Goal: Transaction & Acquisition: Subscribe to service/newsletter

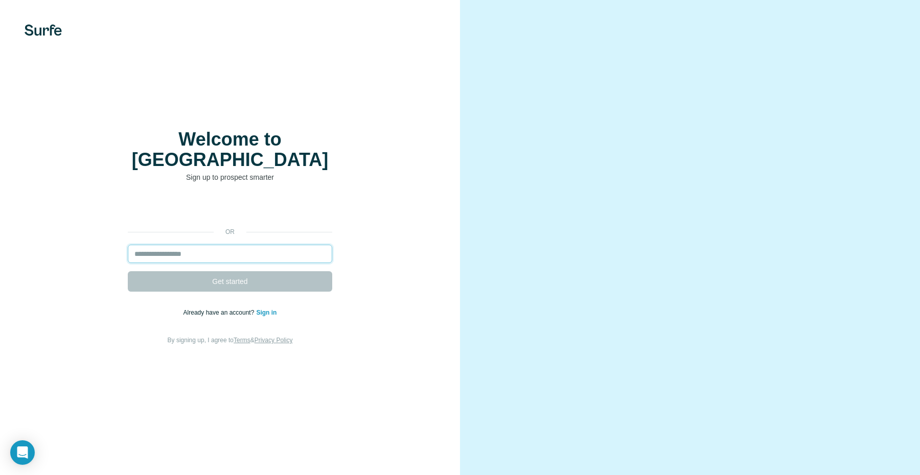
click at [215, 247] on input "email" at bounding box center [230, 254] width 204 height 18
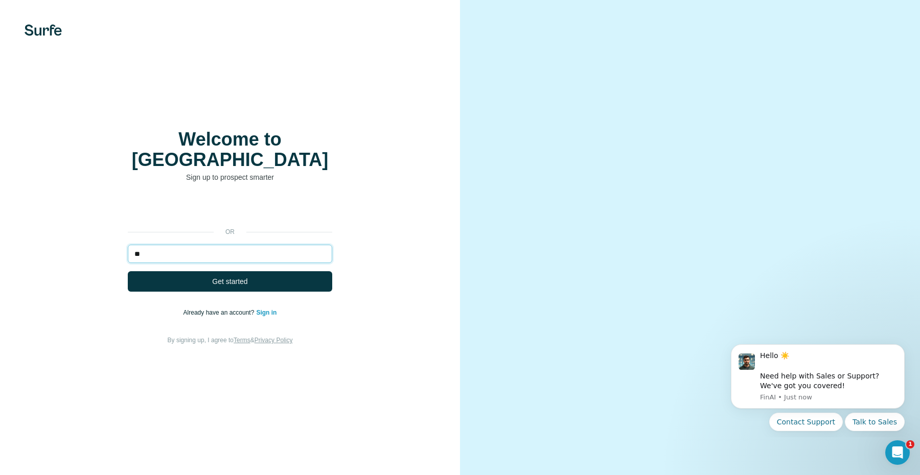
type input "*"
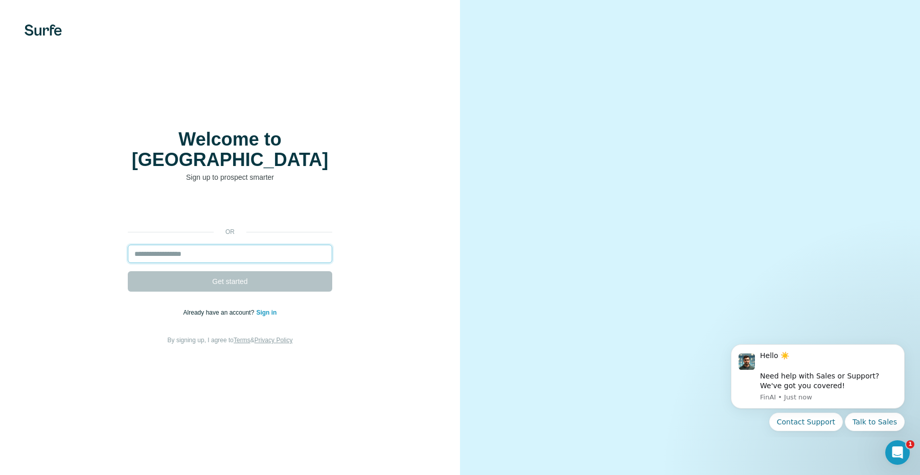
click at [171, 245] on input "email" at bounding box center [230, 254] width 204 height 18
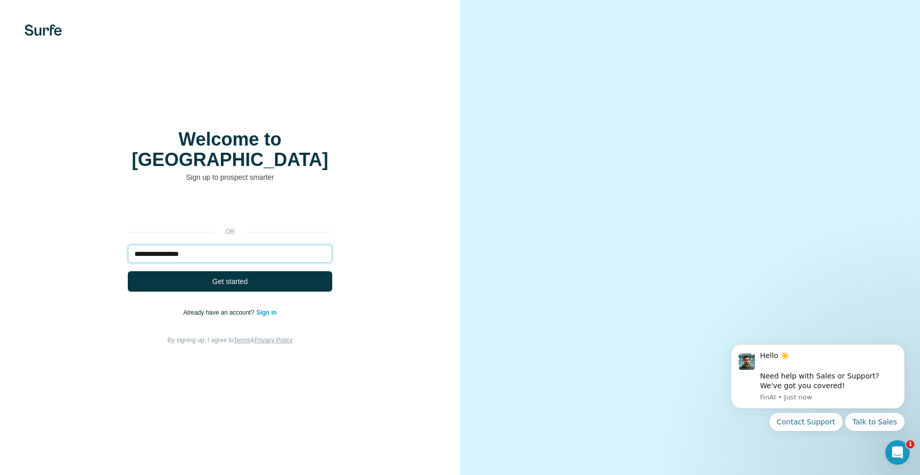
type input "**********"
click at [128, 271] on button "Get started" at bounding box center [230, 281] width 204 height 20
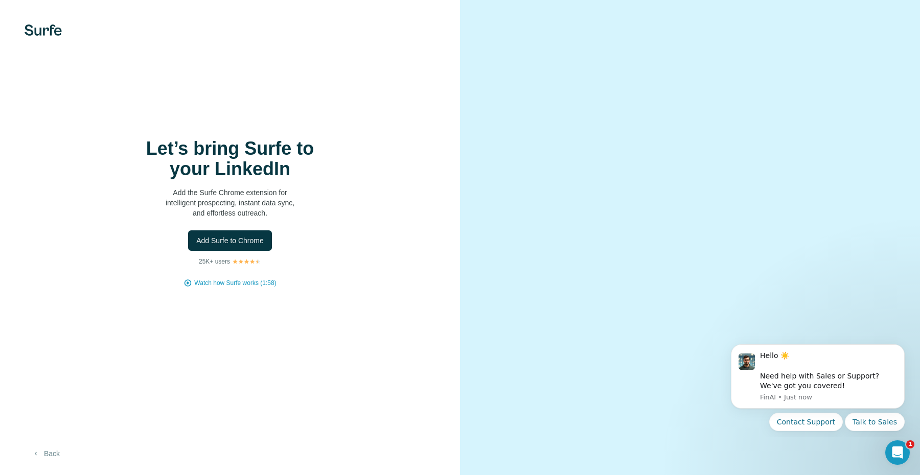
click at [53, 455] on button "Back" at bounding box center [46, 454] width 42 height 18
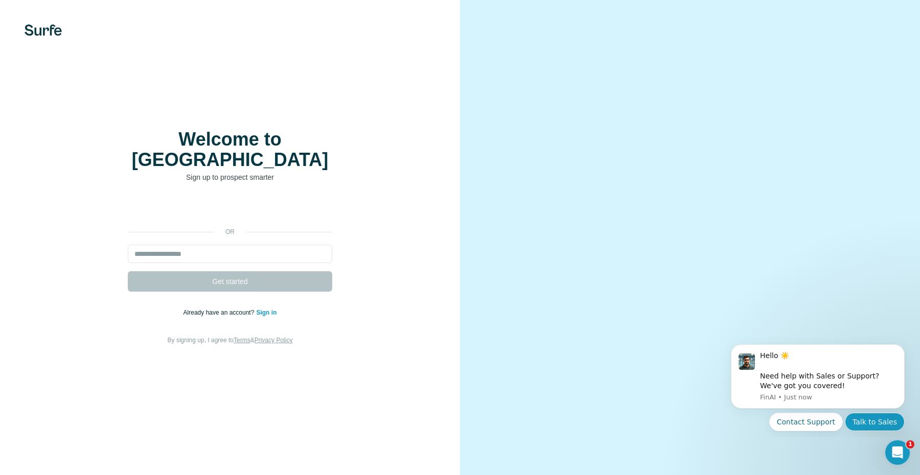
click at [872, 424] on button "Talk to Sales" at bounding box center [875, 422] width 60 height 18
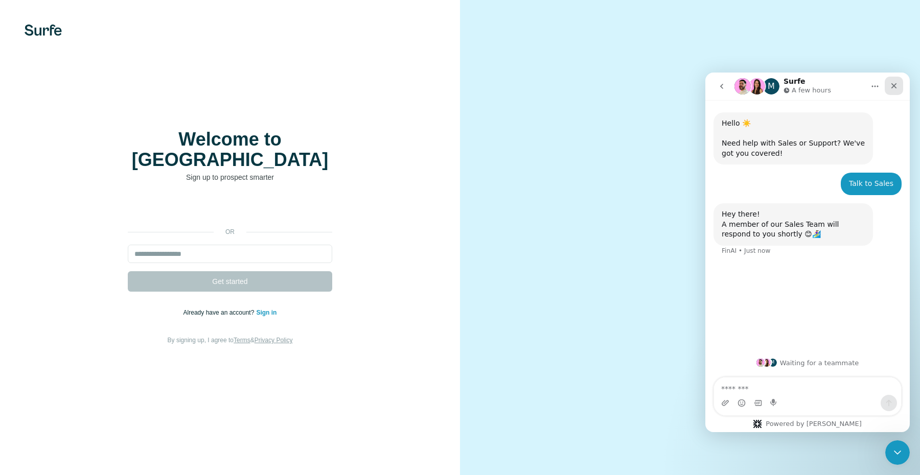
click at [894, 88] on icon "Close" at bounding box center [894, 86] width 8 height 8
